Goal: Task Accomplishment & Management: Use online tool/utility

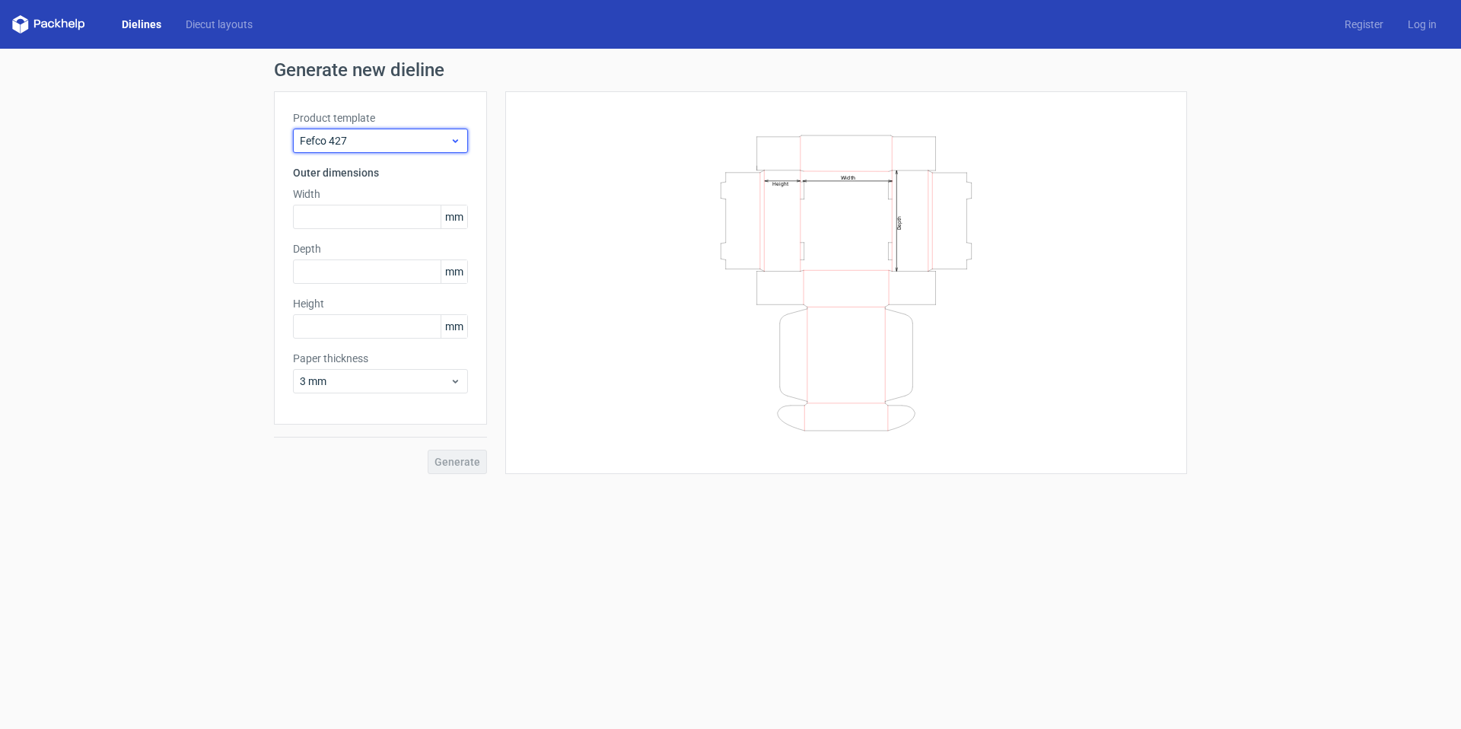
click at [400, 138] on span "Fefco 427" at bounding box center [375, 140] width 150 height 15
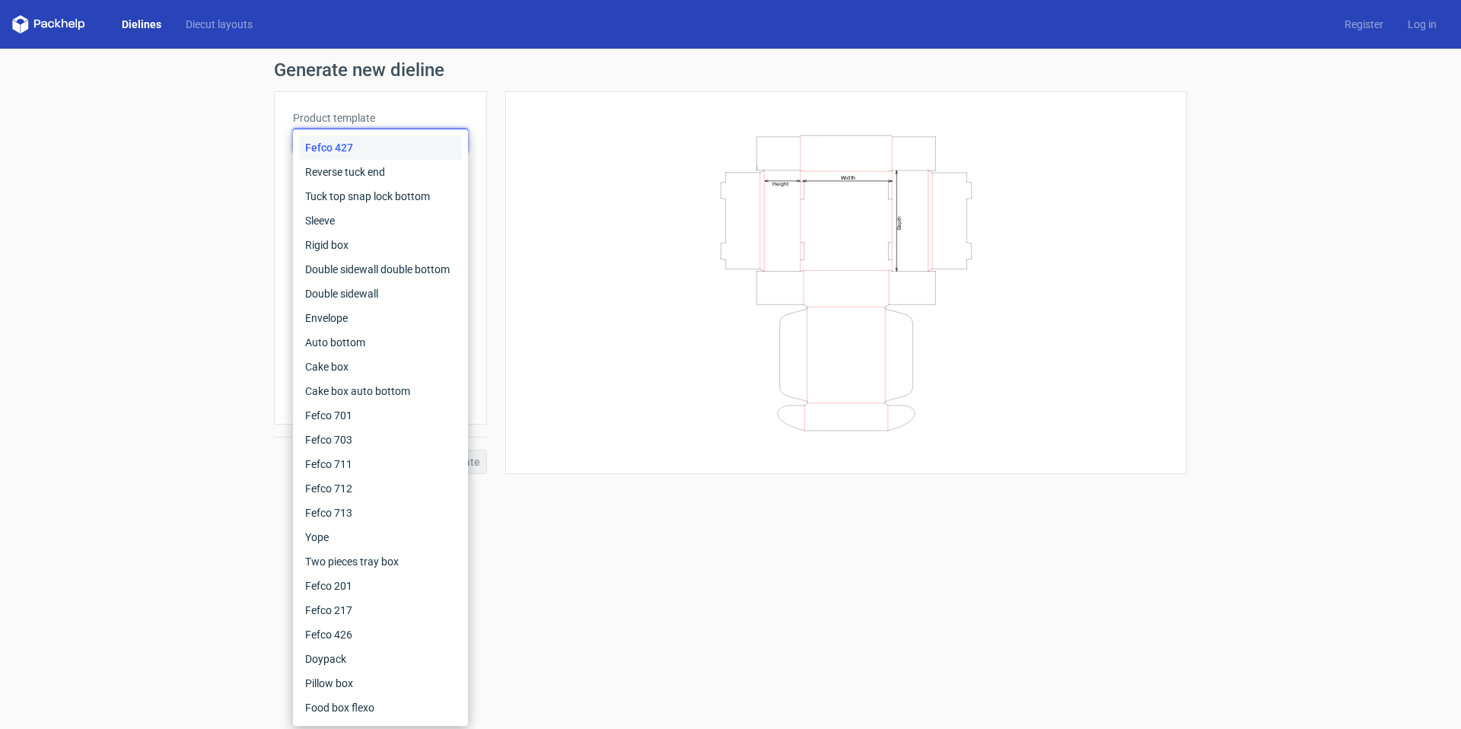
click at [394, 148] on div "Fefco 427" at bounding box center [380, 147] width 163 height 24
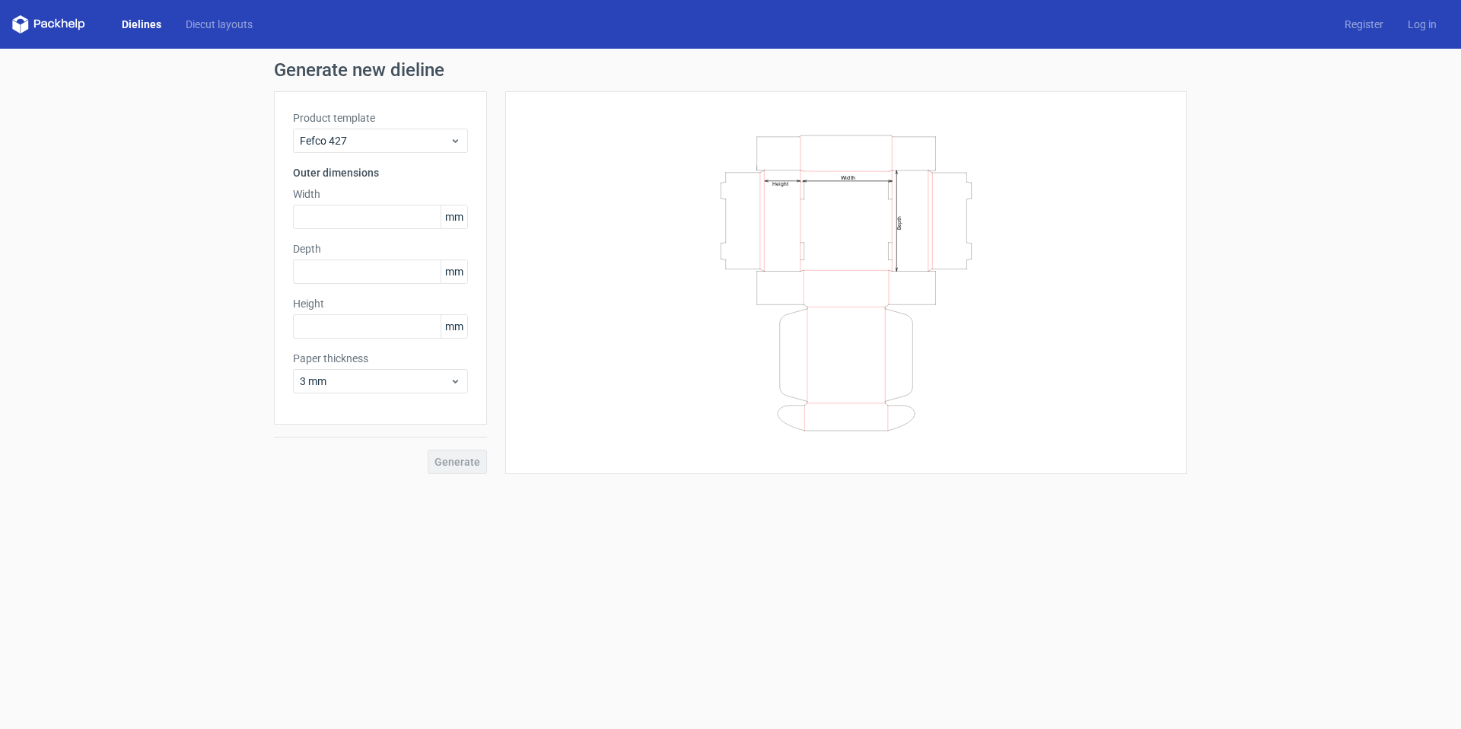
click at [475, 188] on div "Product template Fefco 427 Outer dimensions Width mm Depth mm Height mm Paper t…" at bounding box center [380, 257] width 213 height 333
click at [417, 215] on input "text" at bounding box center [380, 217] width 175 height 24
type input "400"
click at [402, 273] on input "text" at bounding box center [380, 271] width 175 height 24
type input "300"
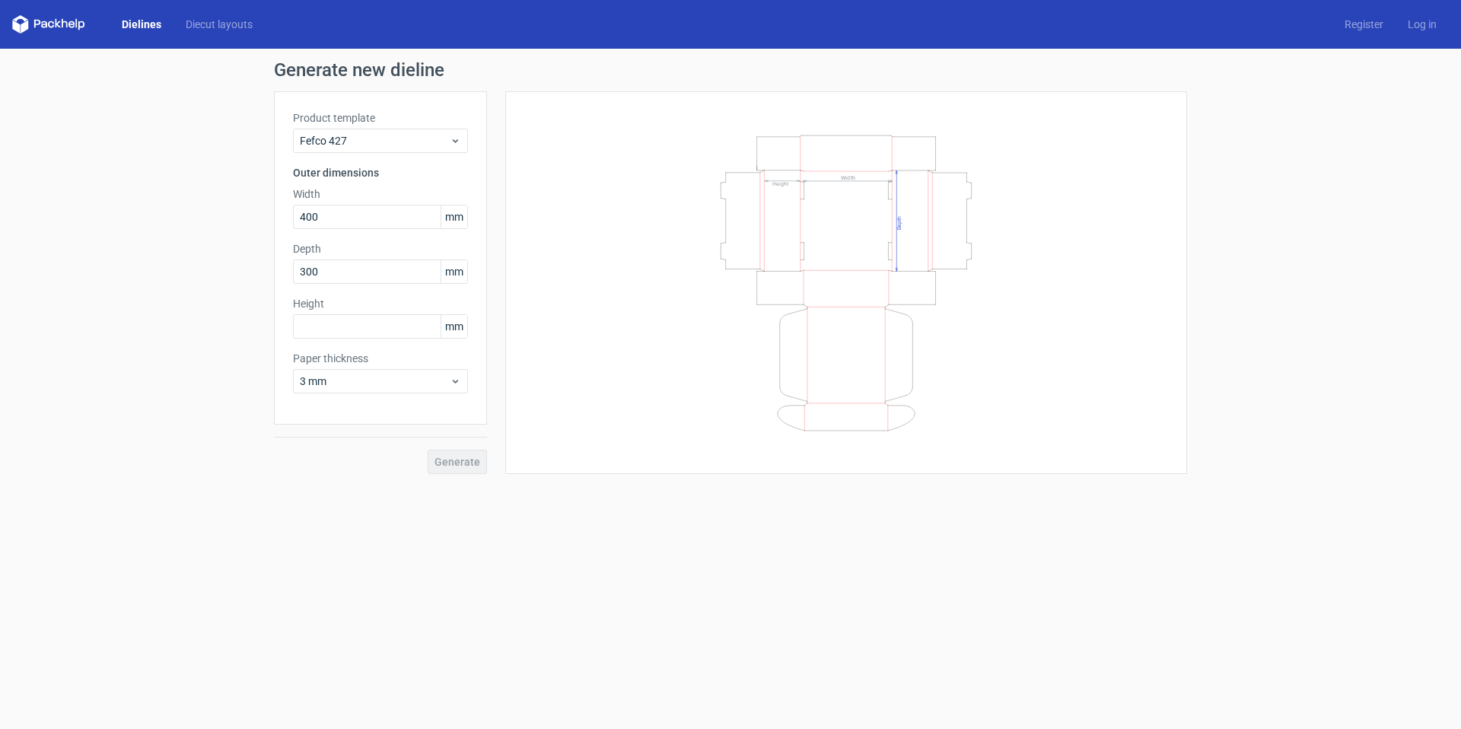
click at [386, 301] on label "Height" at bounding box center [380, 303] width 175 height 15
click at [377, 333] on input "text" at bounding box center [380, 326] width 175 height 24
type input "80"
click at [393, 355] on label "Paper thickness" at bounding box center [380, 358] width 175 height 15
click at [392, 372] on div "3 mm" at bounding box center [380, 381] width 175 height 24
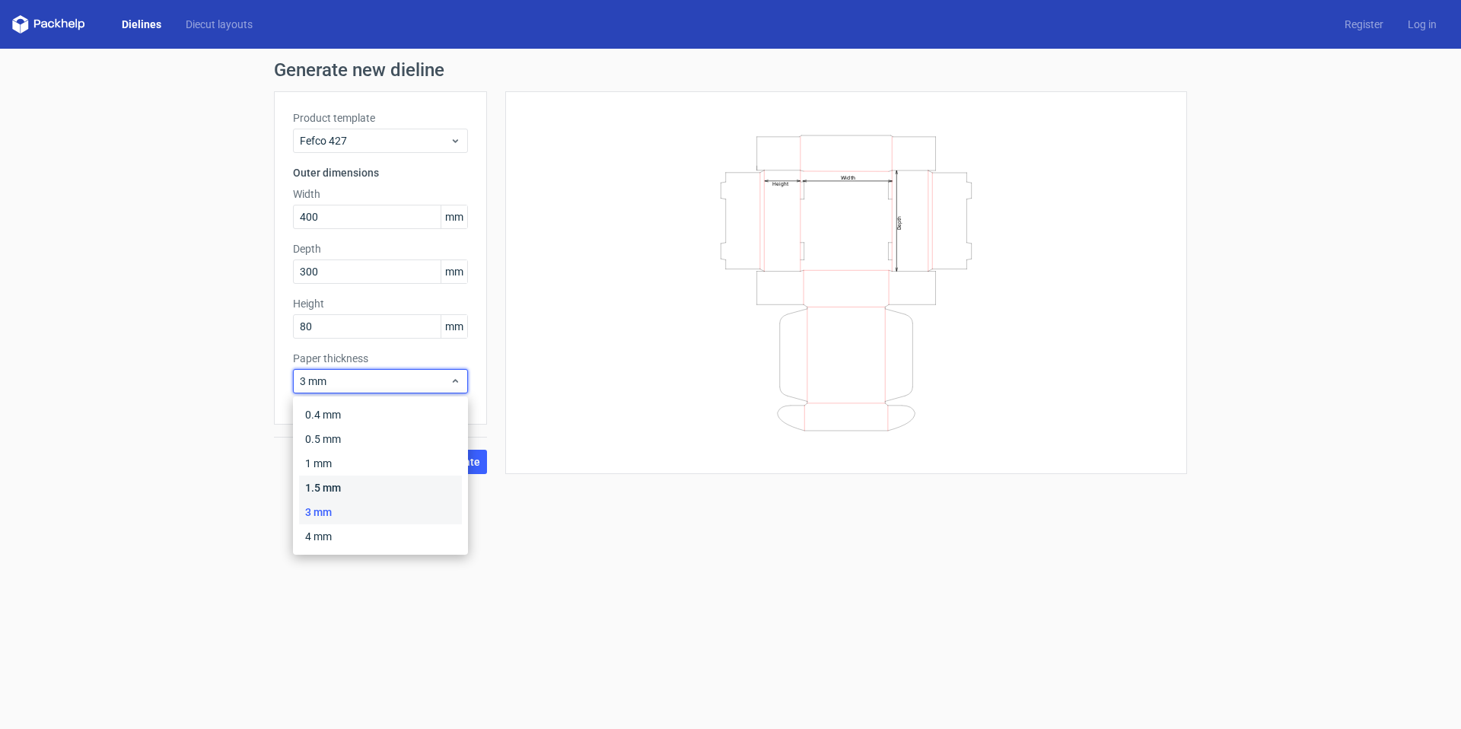
click at [363, 487] on div "1.5 mm" at bounding box center [380, 488] width 163 height 24
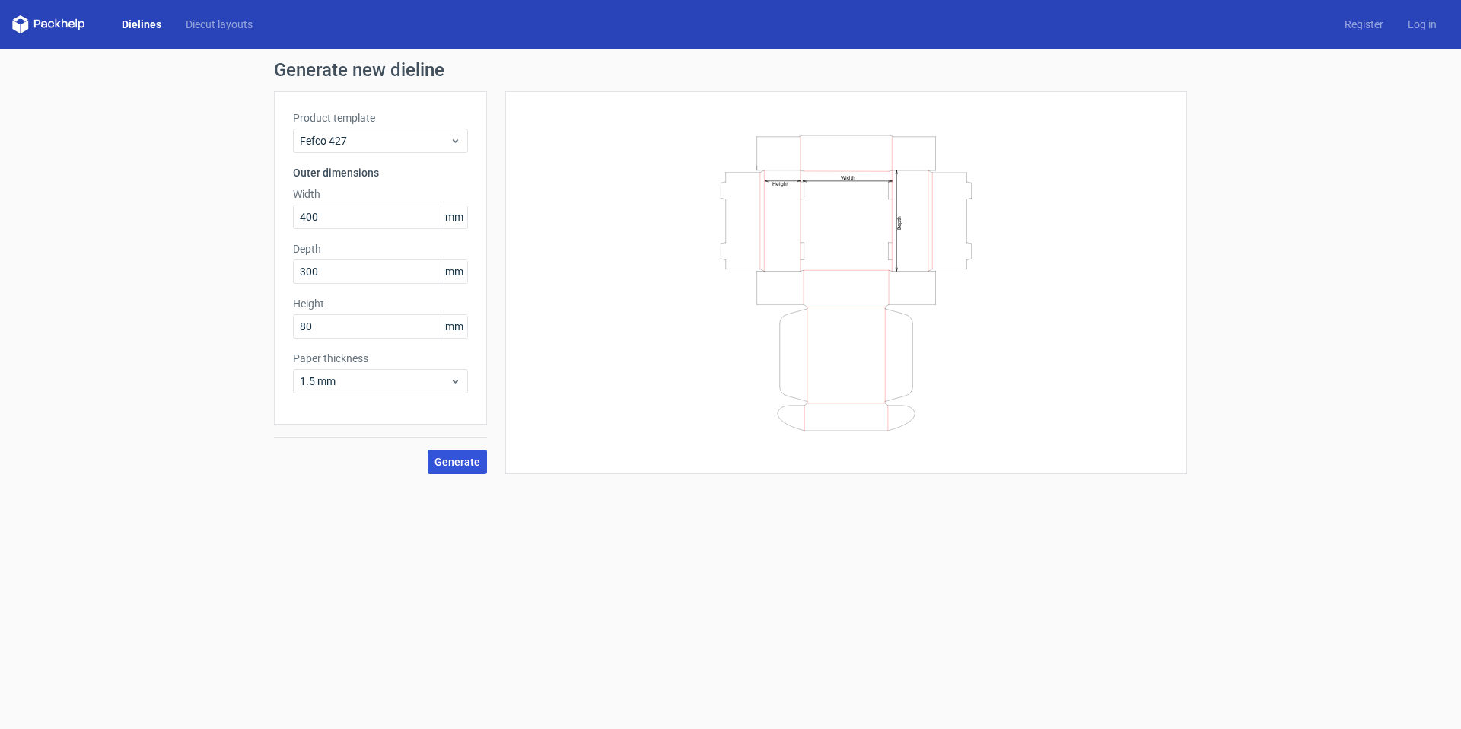
click at [479, 466] on span "Generate" at bounding box center [458, 462] width 46 height 11
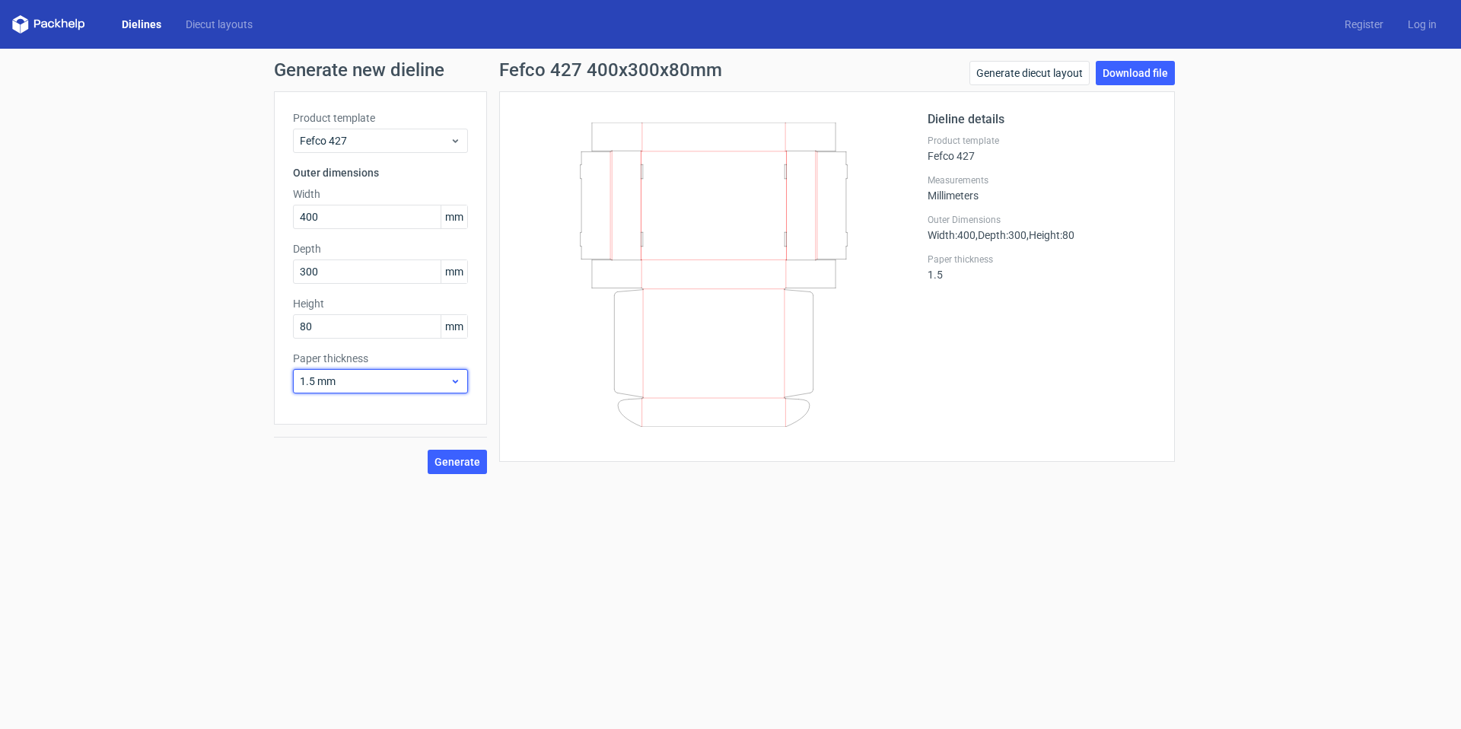
click at [404, 376] on span "1.5 mm" at bounding box center [375, 381] width 150 height 15
click at [364, 541] on div "4 mm" at bounding box center [380, 536] width 163 height 24
click at [482, 466] on button "Generate" at bounding box center [457, 462] width 59 height 24
click at [457, 465] on span "Generate" at bounding box center [458, 462] width 46 height 11
click at [409, 387] on span "4 mm" at bounding box center [375, 381] width 150 height 15
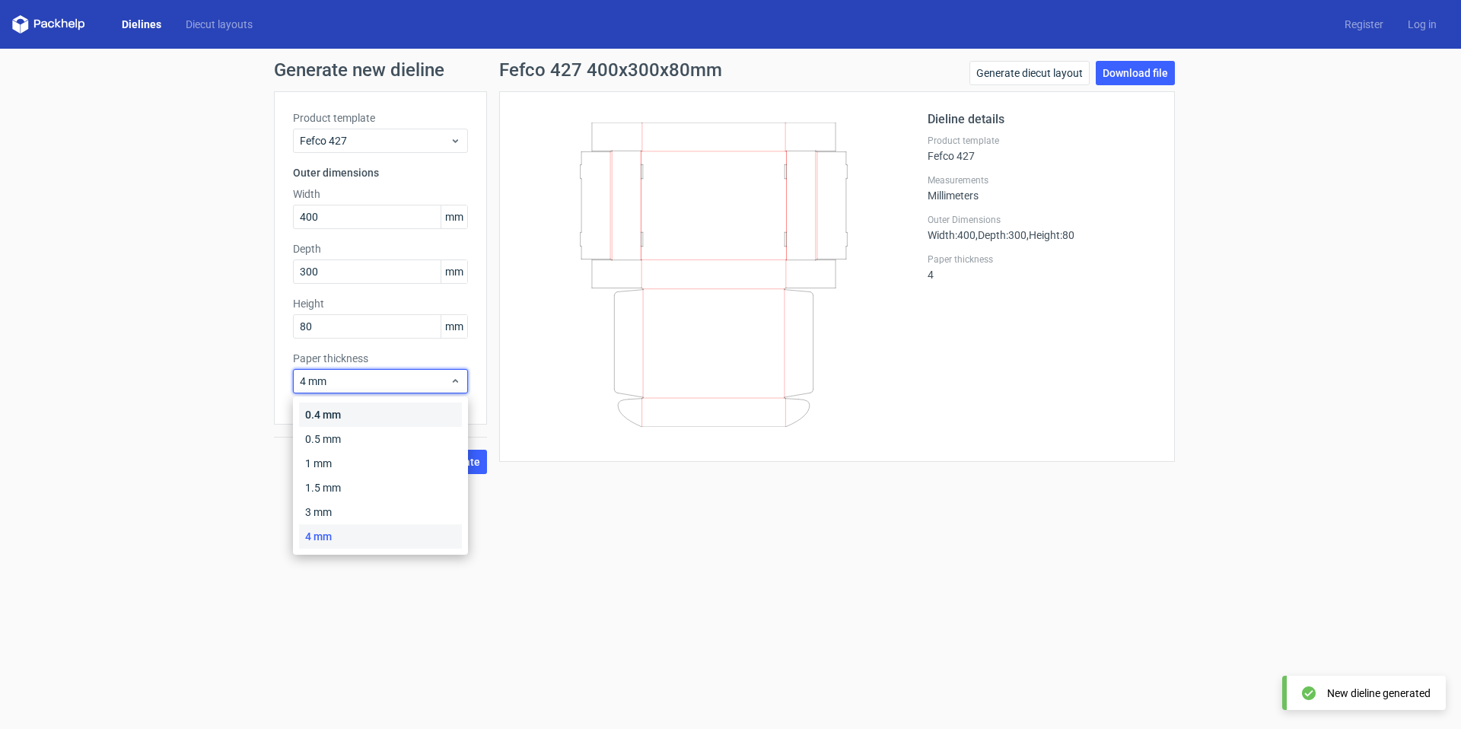
click at [394, 412] on div "0.4 mm" at bounding box center [380, 415] width 163 height 24
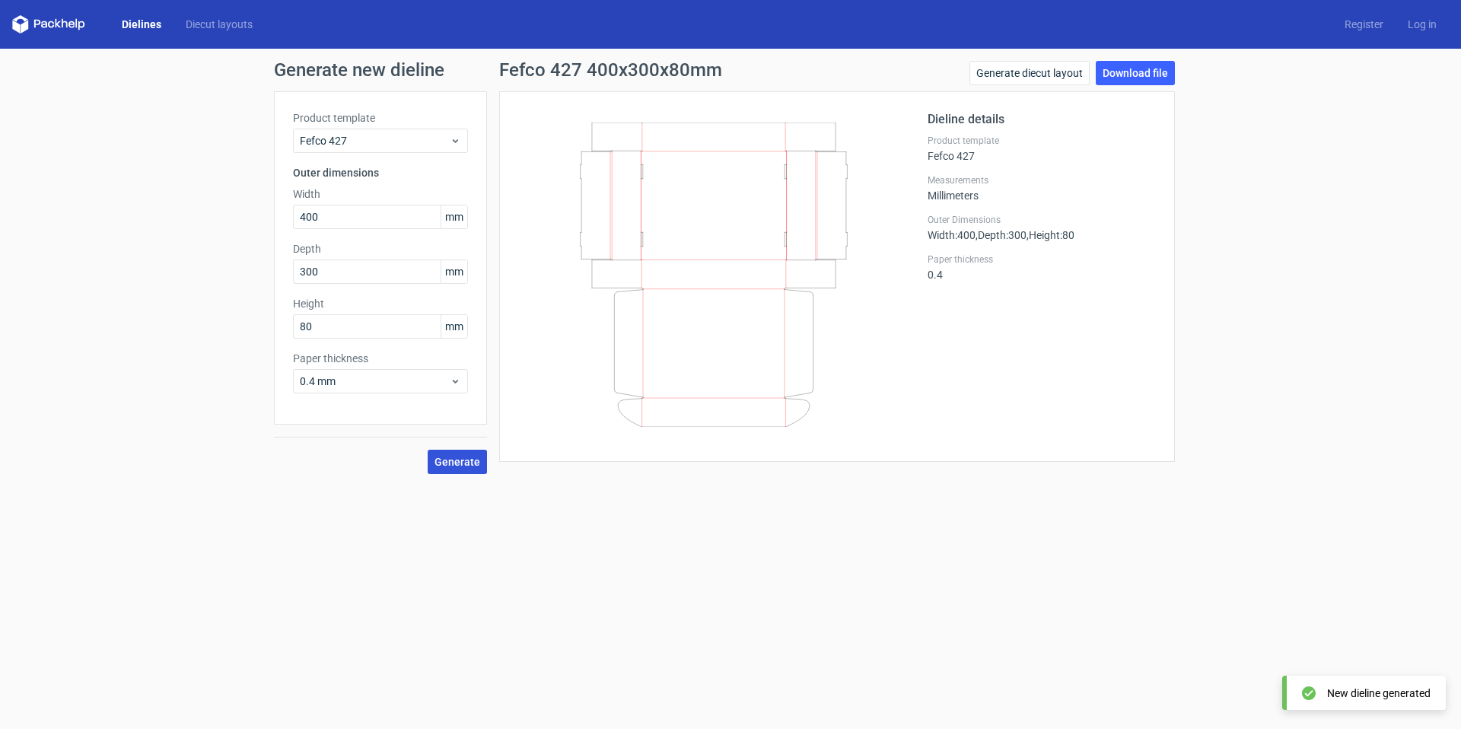
click at [482, 465] on button "Generate" at bounding box center [457, 462] width 59 height 24
click at [407, 371] on div "0.4 mm" at bounding box center [380, 381] width 175 height 24
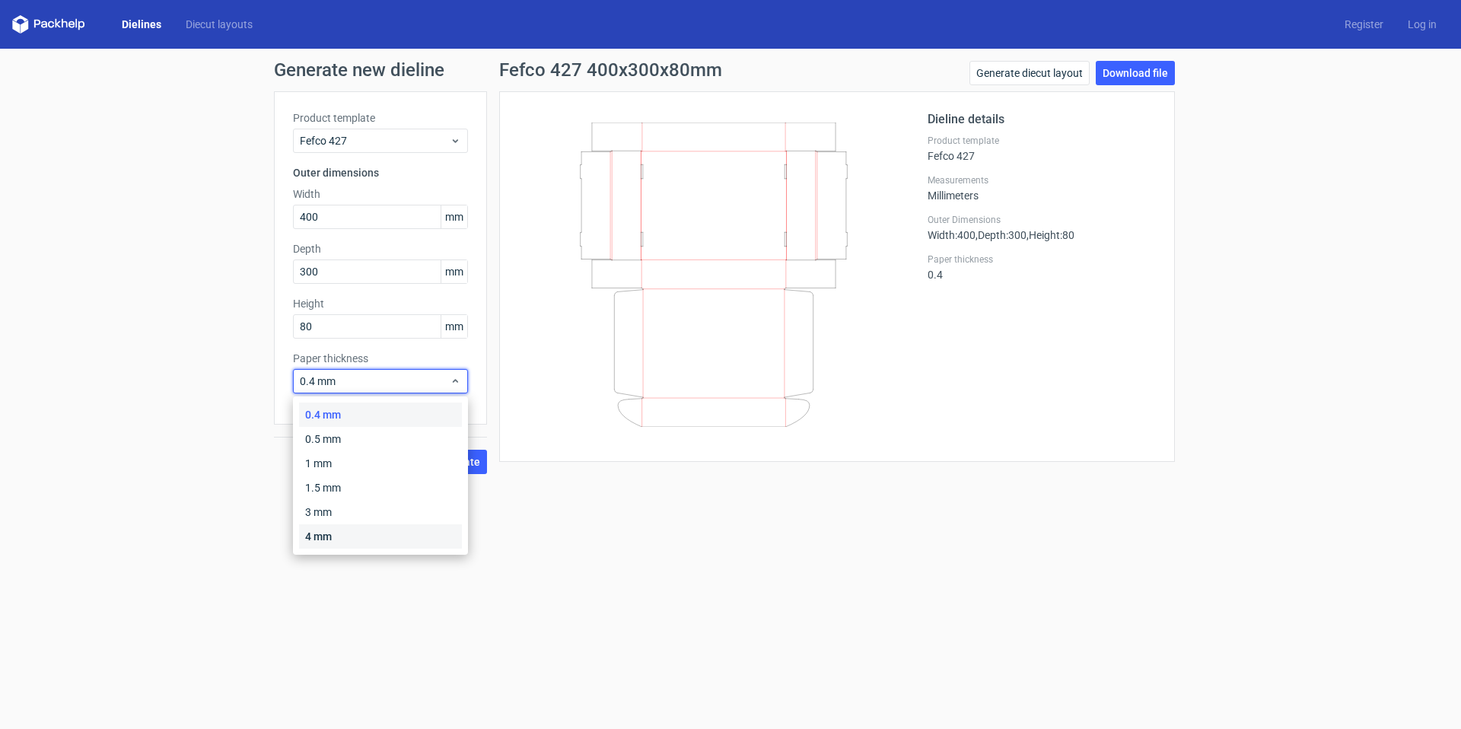
click at [387, 543] on div "4 mm" at bounding box center [380, 536] width 163 height 24
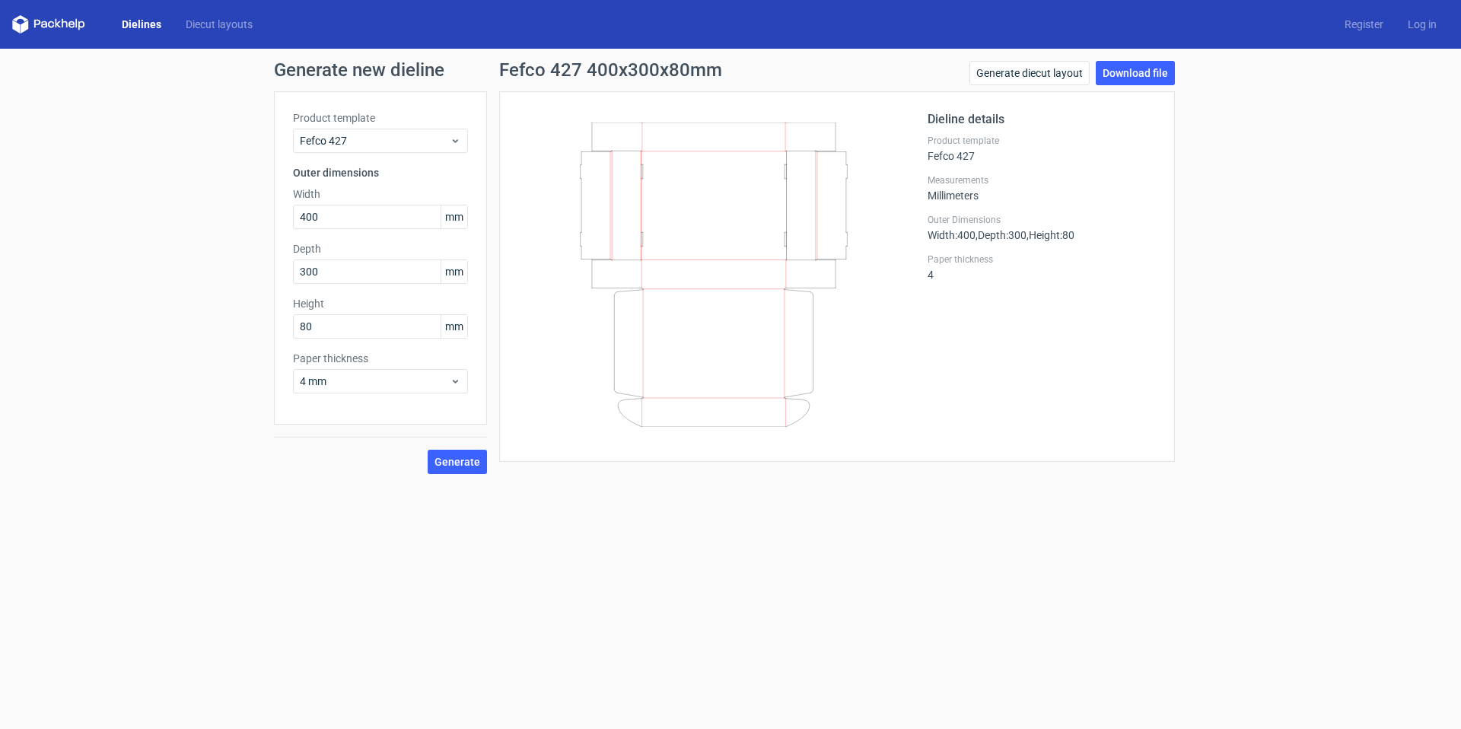
click at [385, 539] on form "Generate new dieline Product template Fefco 427 Outer dimensions Width 400 mm D…" at bounding box center [730, 389] width 1461 height 680
click at [355, 392] on div "4 mm" at bounding box center [380, 381] width 175 height 24
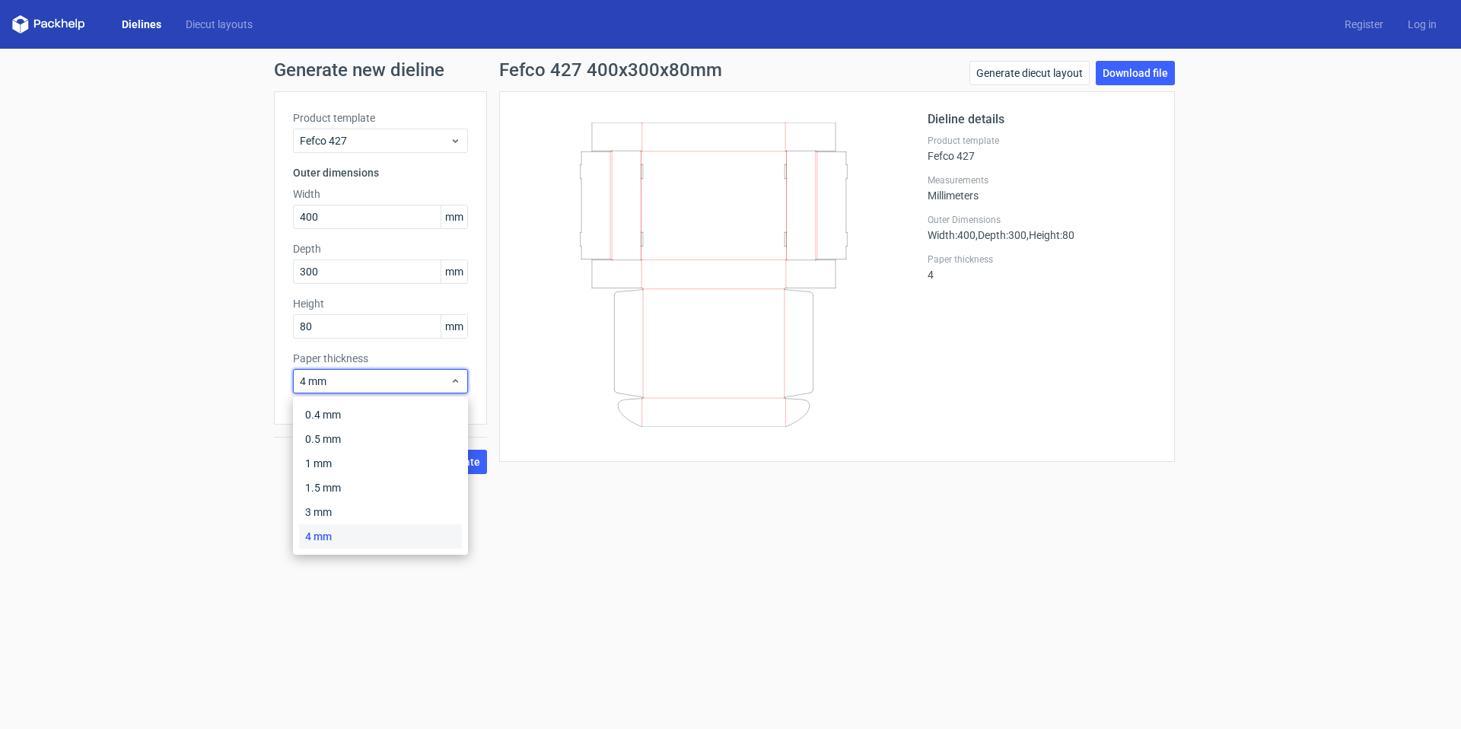
click at [606, 586] on form "Generate new dieline Product template Fefco 427 Outer dimensions Width 400 mm D…" at bounding box center [730, 389] width 1461 height 680
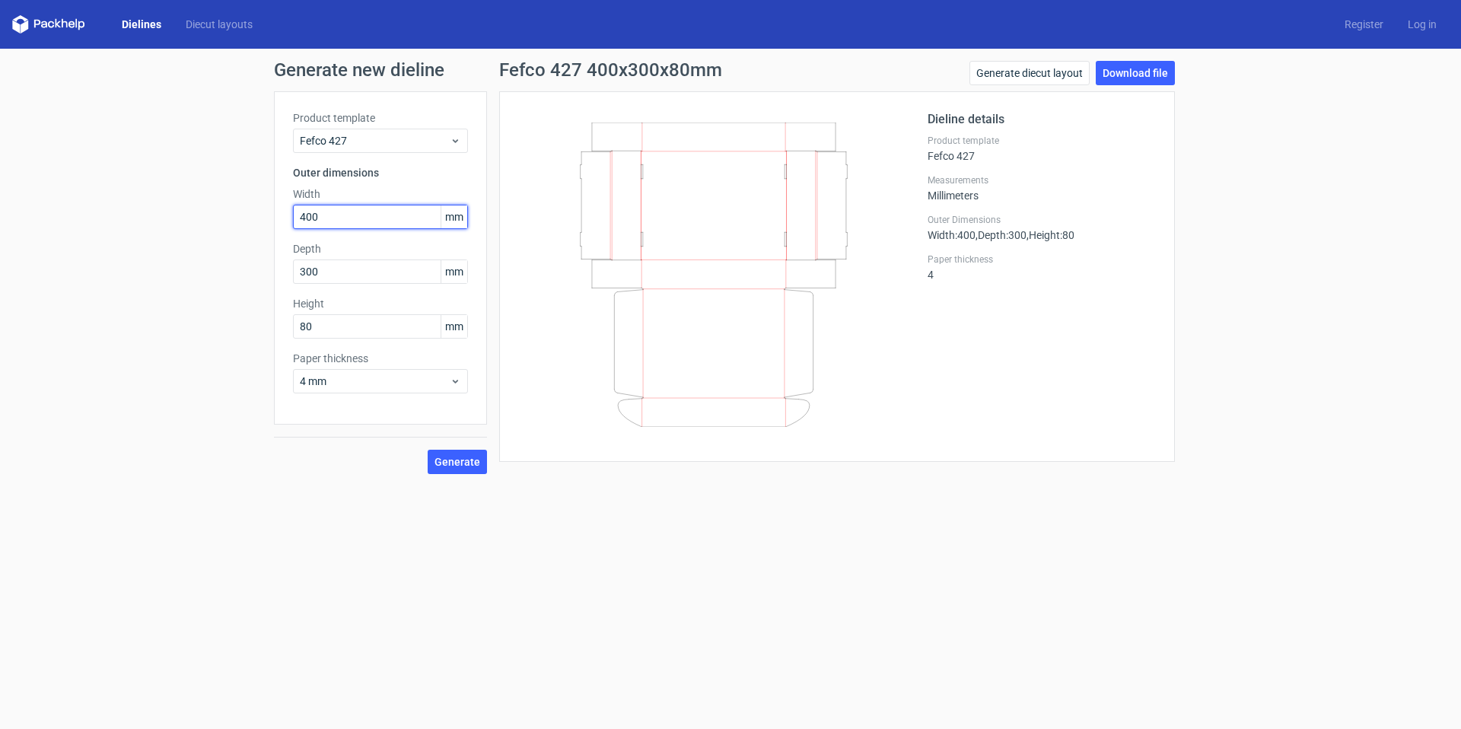
click at [362, 215] on input "400" at bounding box center [380, 217] width 175 height 24
type input "590"
click at [343, 276] on div "Depth 300 mm" at bounding box center [380, 262] width 175 height 43
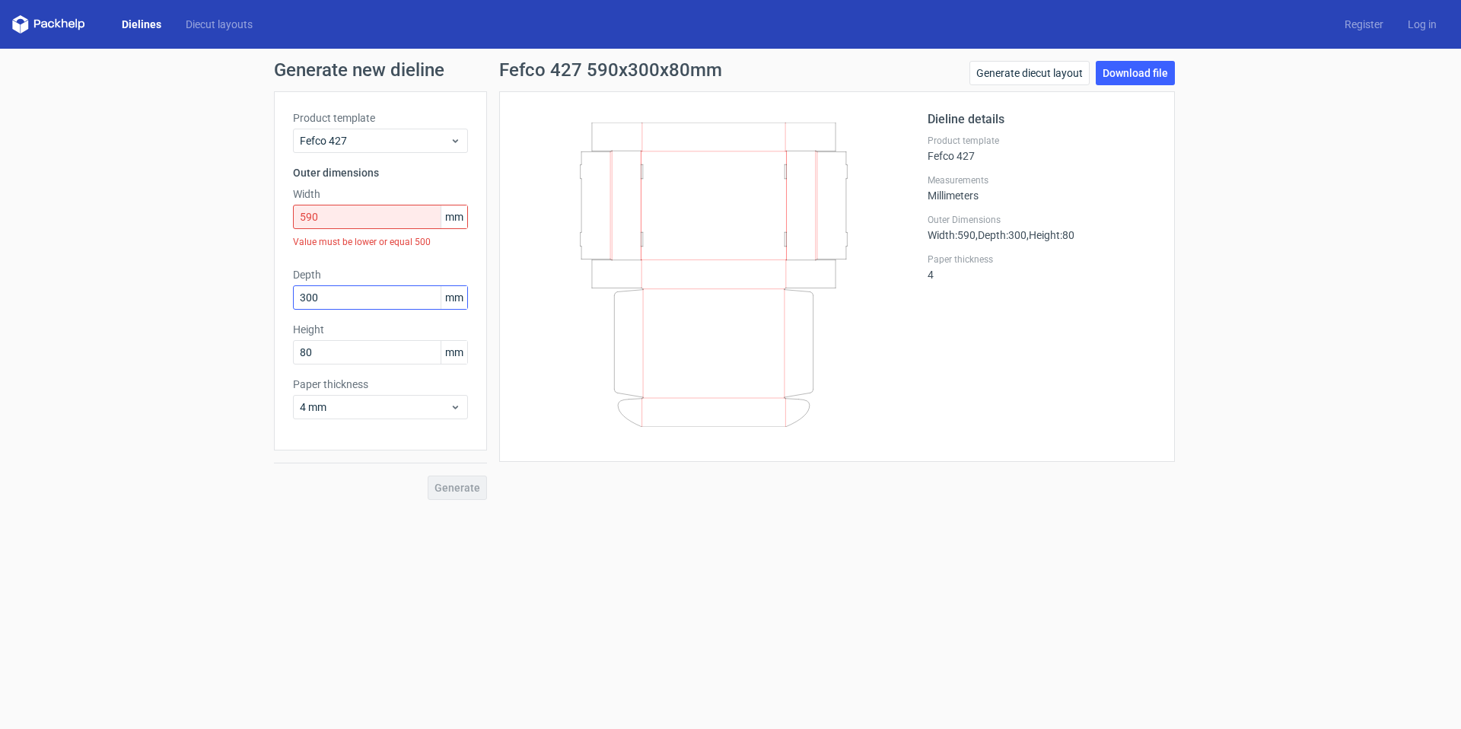
click at [343, 276] on label "Depth" at bounding box center [380, 274] width 175 height 15
click at [378, 258] on div "Product template Fefco 427 Outer dimensions Width 590 mm Value must be lower or…" at bounding box center [380, 270] width 213 height 359
click at [392, 217] on input "590" at bounding box center [380, 217] width 175 height 24
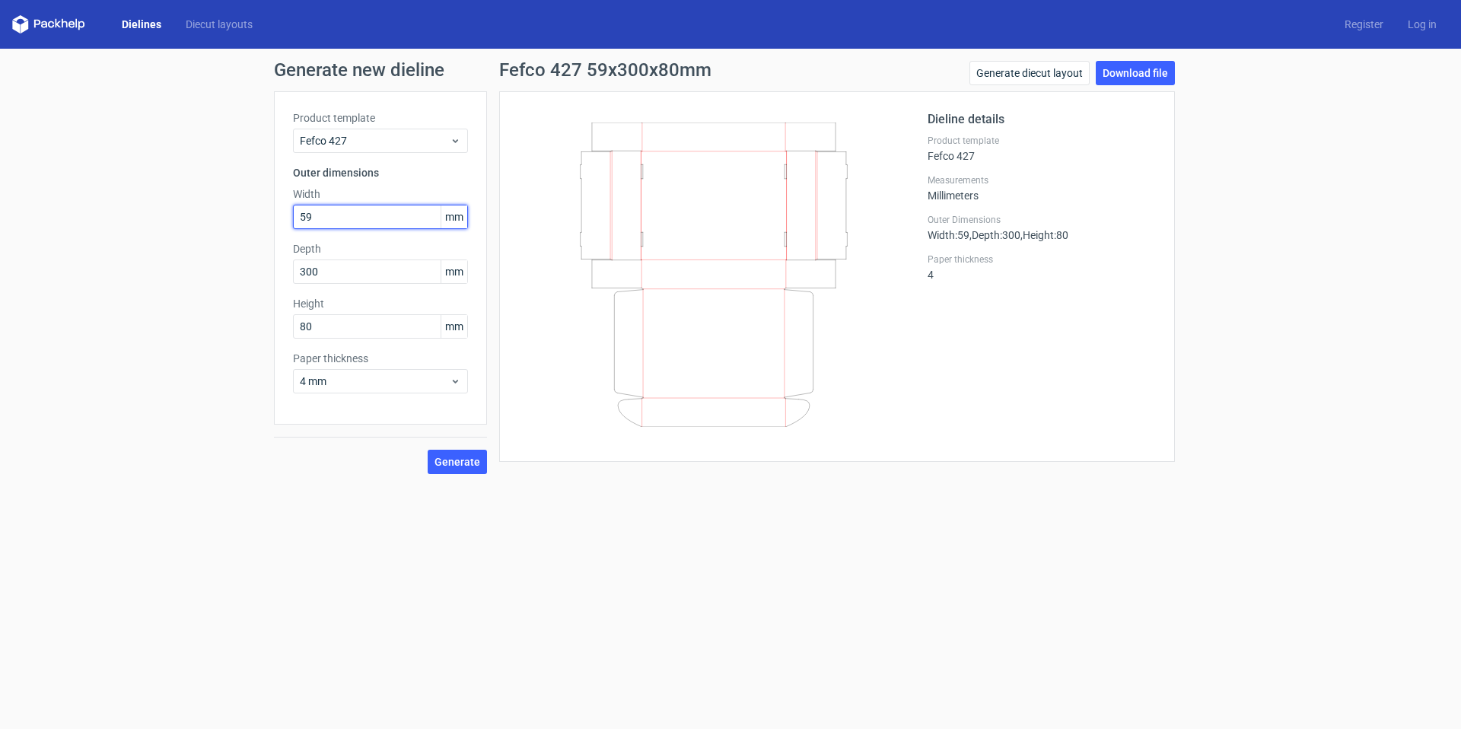
type input "5"
type input "490"
click at [381, 267] on input "300" at bounding box center [380, 271] width 175 height 24
click at [418, 271] on input "300" at bounding box center [380, 271] width 175 height 24
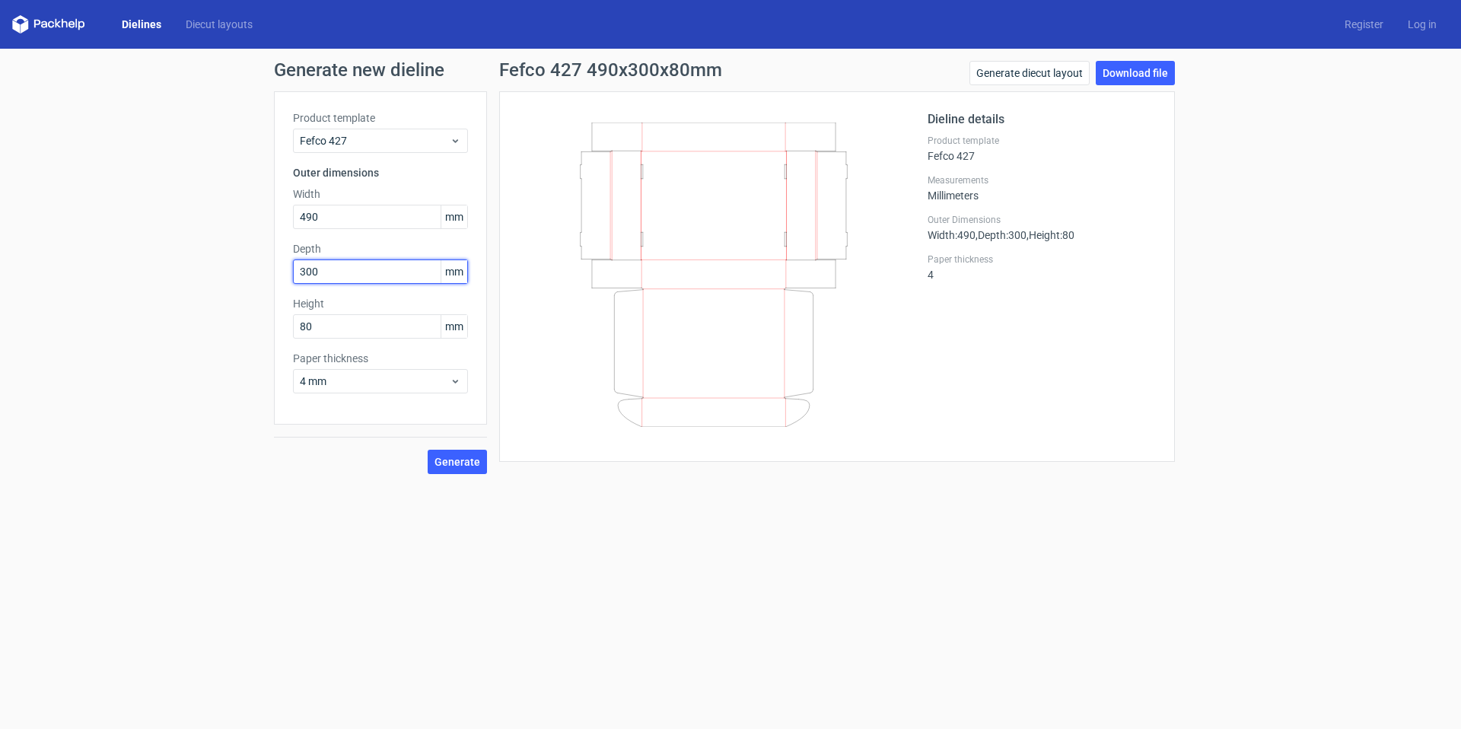
click at [418, 271] on input "300" at bounding box center [380, 271] width 175 height 24
type input "1"
type input "245"
click at [369, 333] on input "80" at bounding box center [380, 326] width 175 height 24
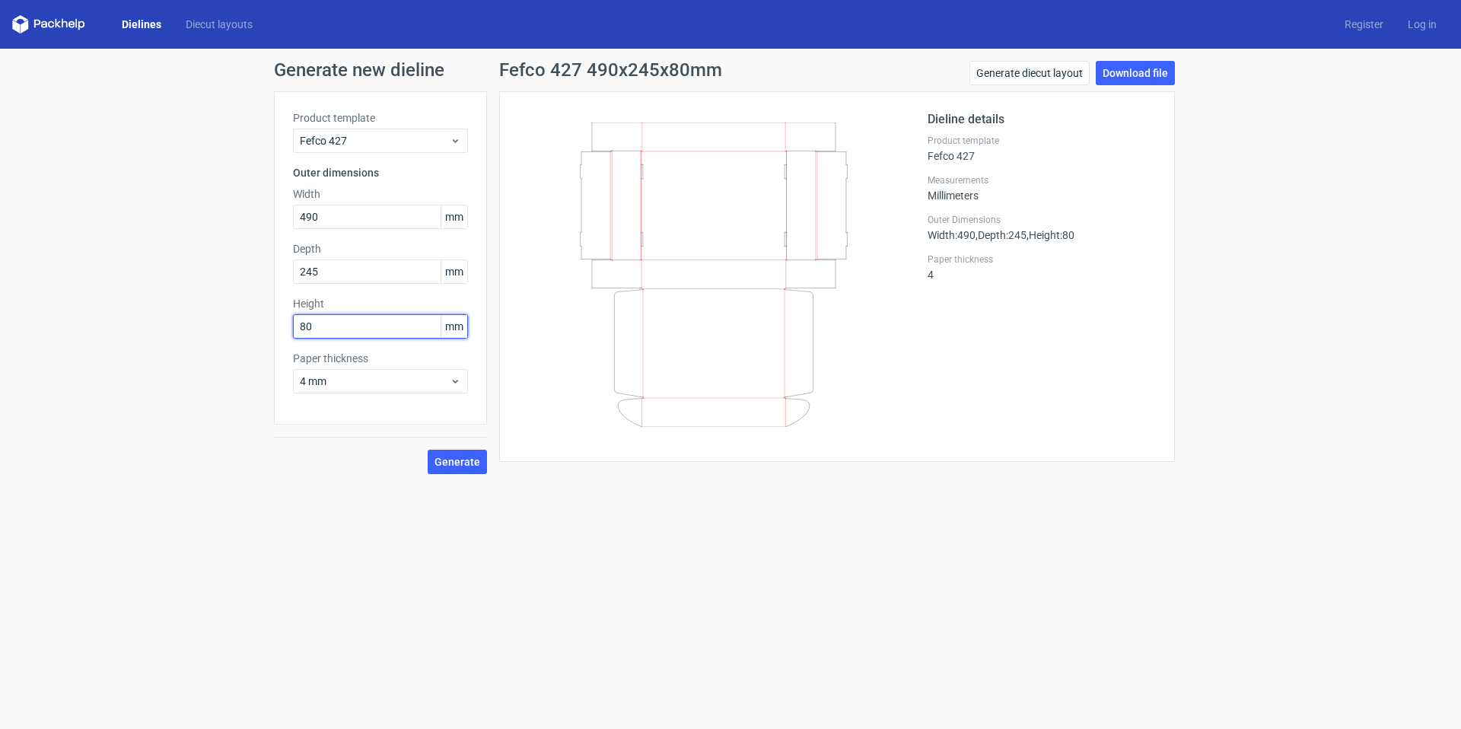
type input "8"
type input "79"
click at [462, 462] on span "Generate" at bounding box center [458, 462] width 46 height 11
click at [387, 225] on input "490" at bounding box center [380, 217] width 175 height 24
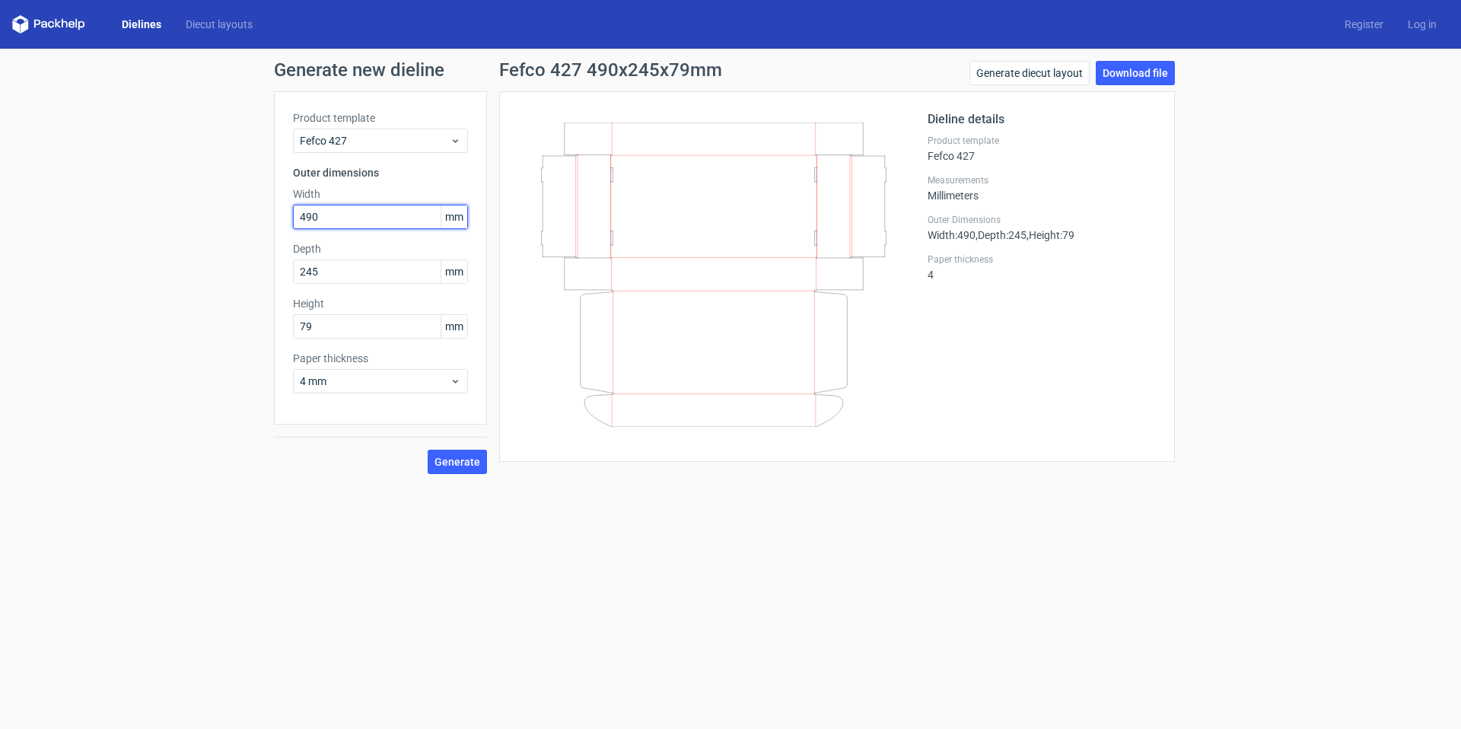
click at [387, 225] on input "490" at bounding box center [380, 217] width 175 height 24
type input "494"
click at [405, 272] on input "245" at bounding box center [380, 271] width 175 height 24
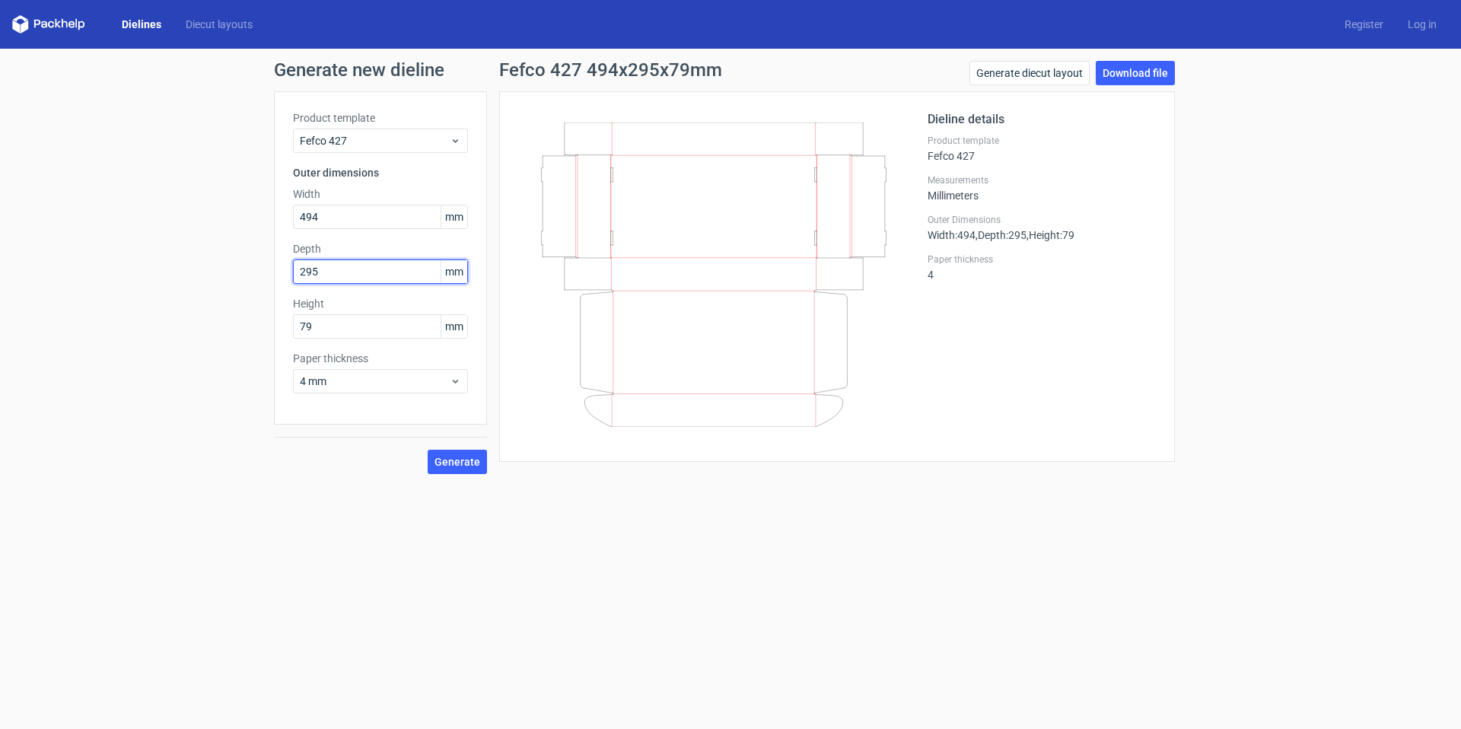
type input "295"
click at [415, 244] on label "Depth" at bounding box center [380, 248] width 175 height 15
click at [333, 324] on input "79" at bounding box center [380, 326] width 175 height 24
type input "80"
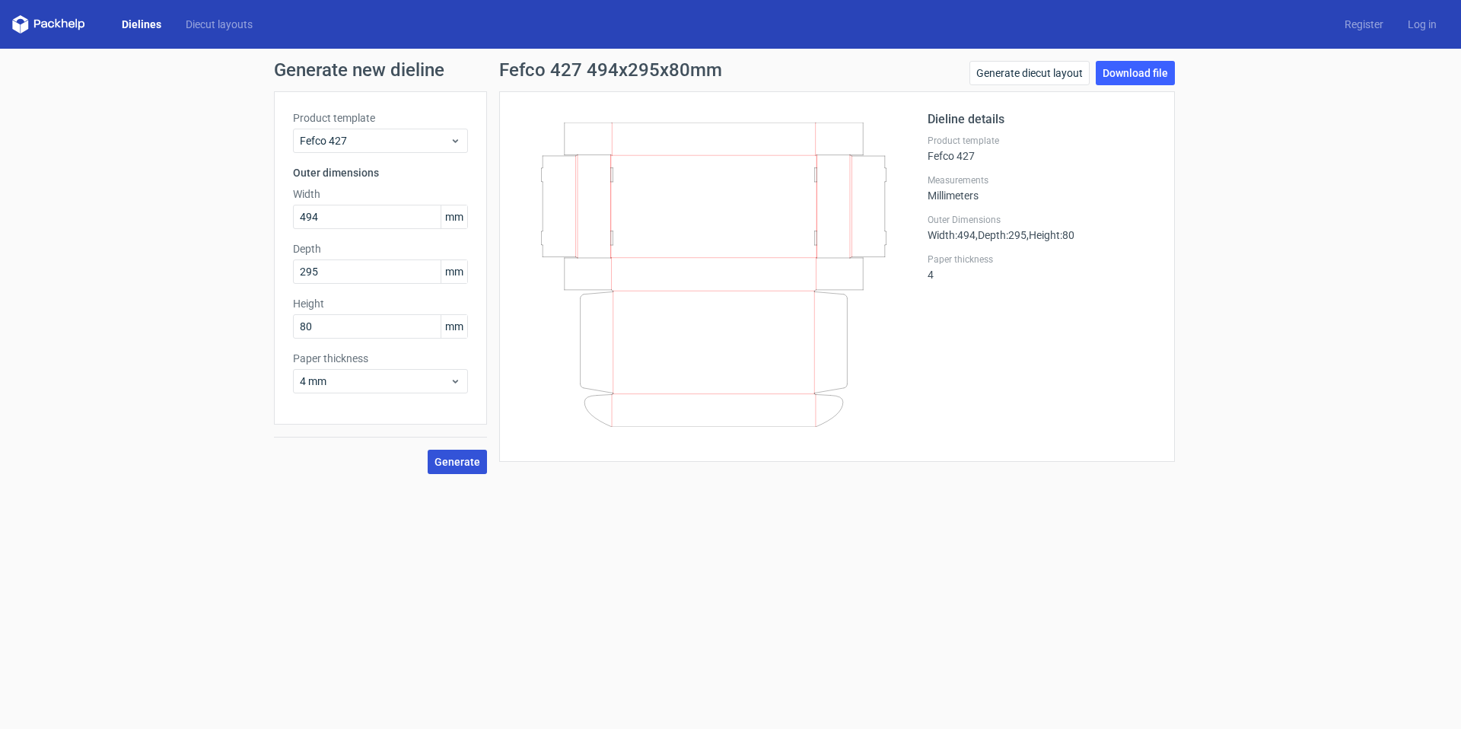
click at [444, 466] on span "Generate" at bounding box center [458, 462] width 46 height 11
click at [1339, 100] on div "Generate new dieline Product template Fefco 427 Outer dimensions Width 494 mm D…" at bounding box center [730, 268] width 1461 height 438
click at [996, 76] on link "Generate diecut layout" at bounding box center [1029, 73] width 120 height 24
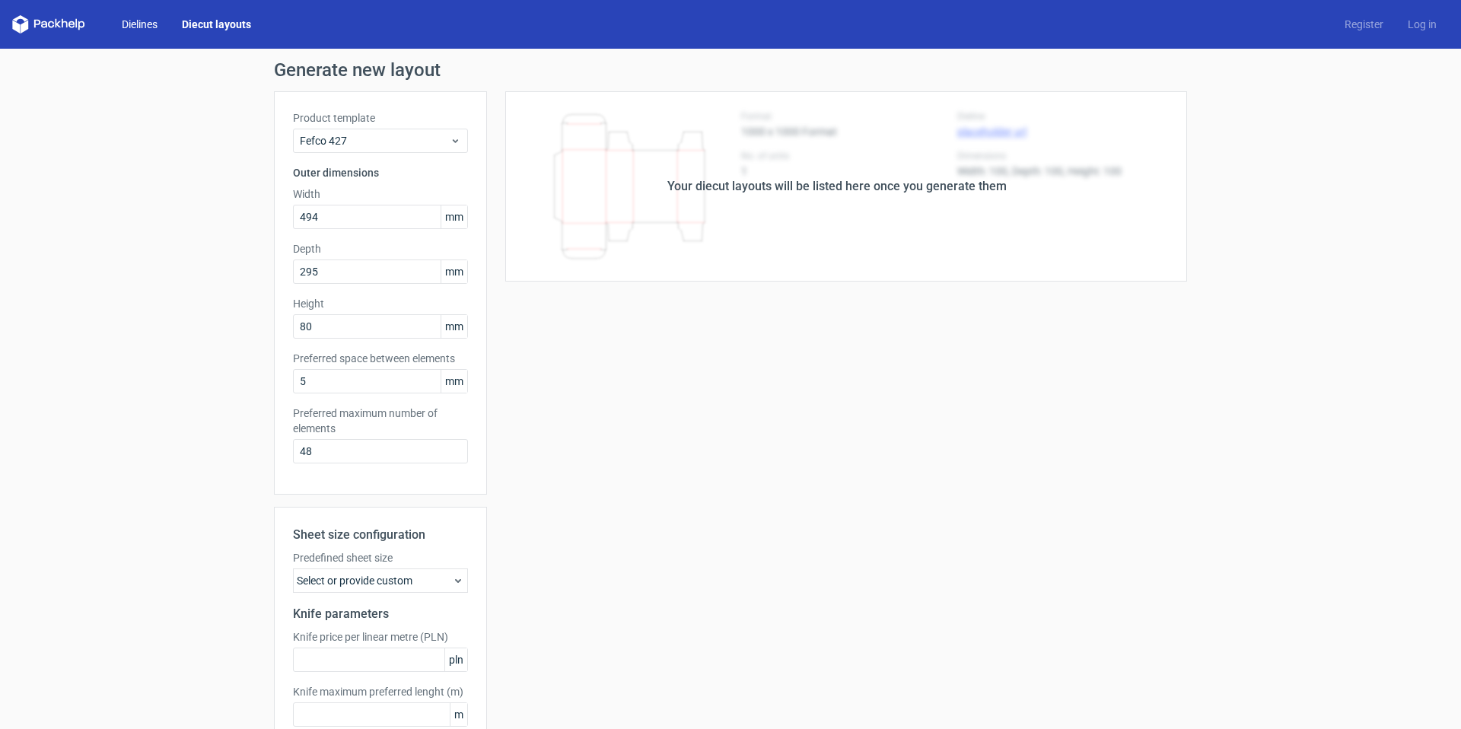
click at [148, 26] on link "Dielines" at bounding box center [140, 24] width 60 height 15
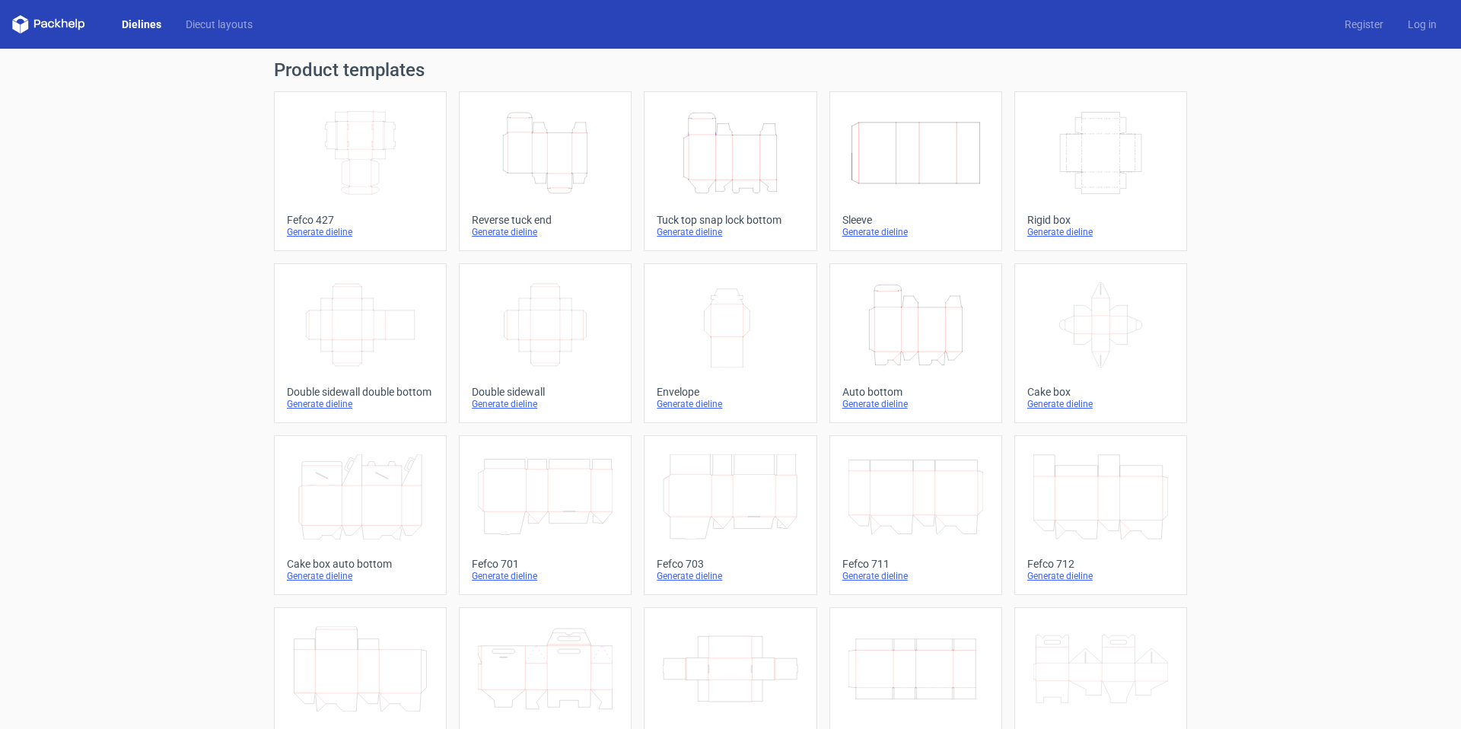
click at [331, 231] on div "Generate dieline" at bounding box center [360, 232] width 147 height 12
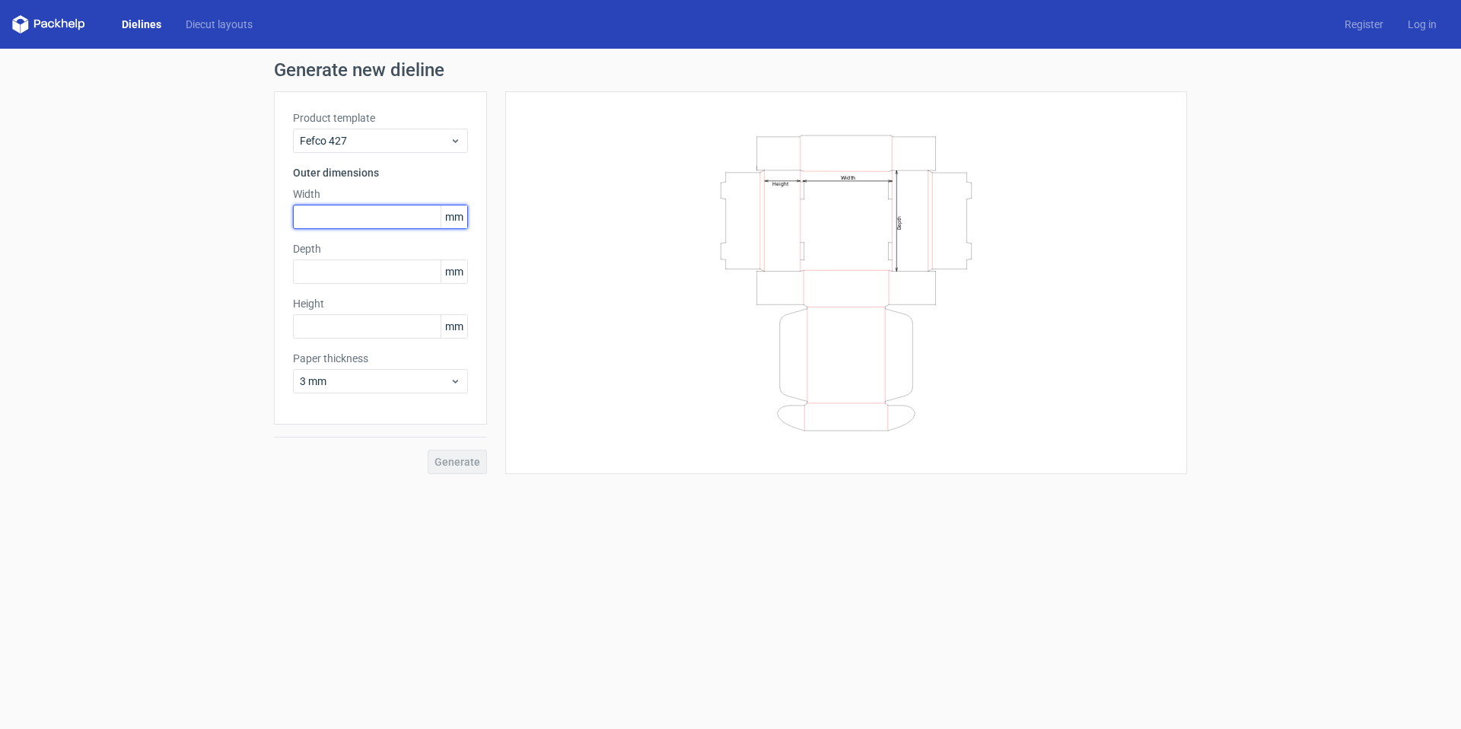
click at [347, 217] on input "text" at bounding box center [380, 217] width 175 height 24
type input "494"
click at [383, 276] on input "text" at bounding box center [380, 271] width 175 height 24
type input "294"
click at [382, 334] on input "text" at bounding box center [380, 326] width 175 height 24
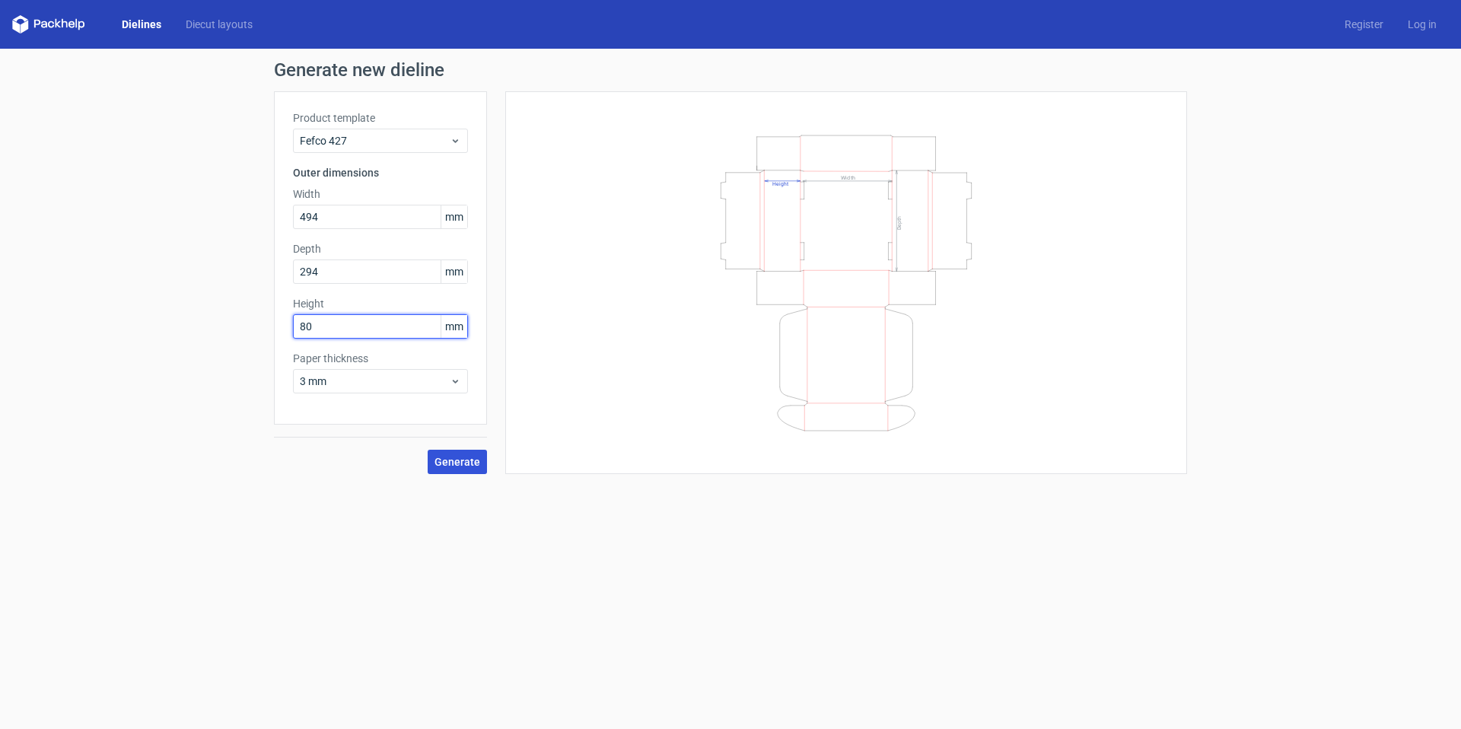
type input "80"
click at [471, 463] on span "Generate" at bounding box center [458, 462] width 46 height 11
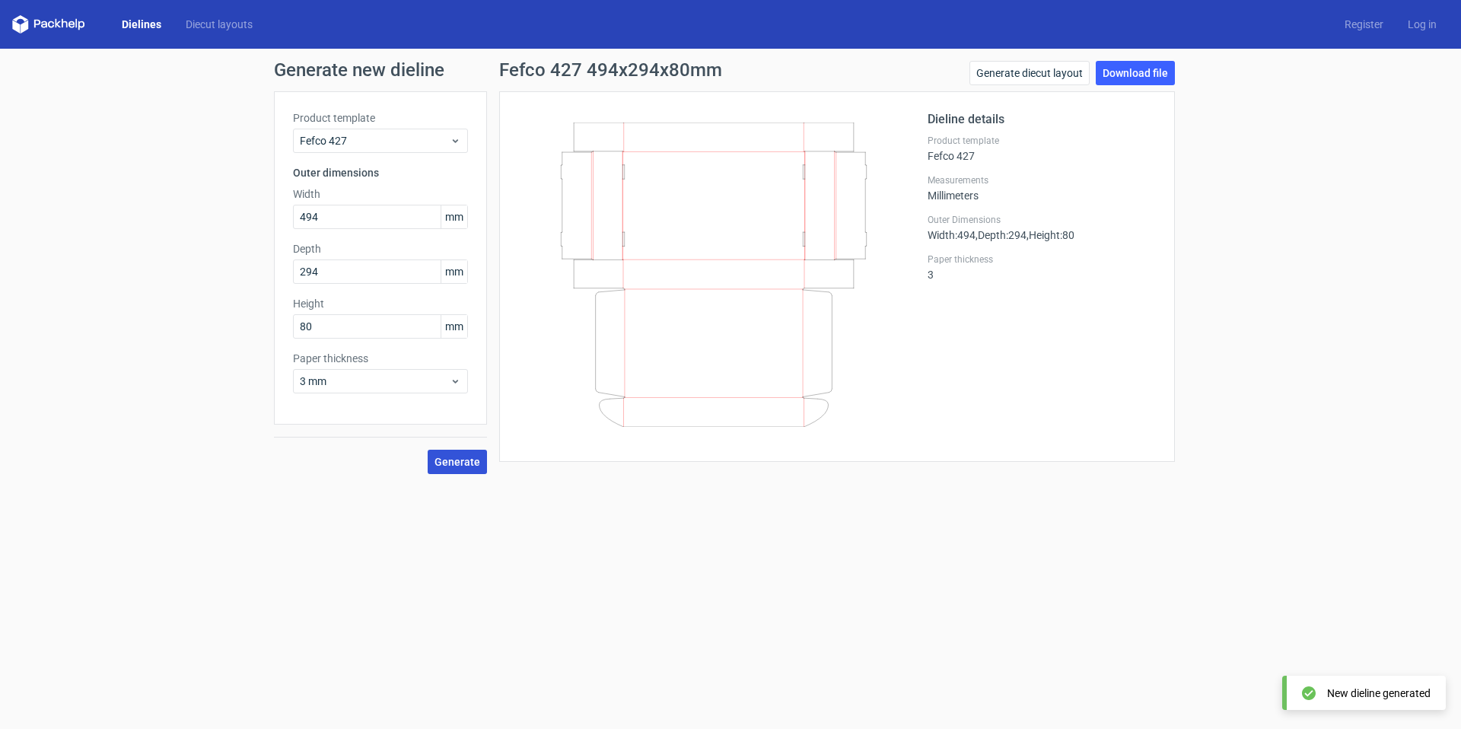
click at [471, 463] on span "Generate" at bounding box center [458, 462] width 46 height 11
click at [487, 279] on div "Fefco 427 494x294x80mm Generate diecut layout Download file Dieline details Pro…" at bounding box center [837, 267] width 700 height 413
